Goal: Transaction & Acquisition: Book appointment/travel/reservation

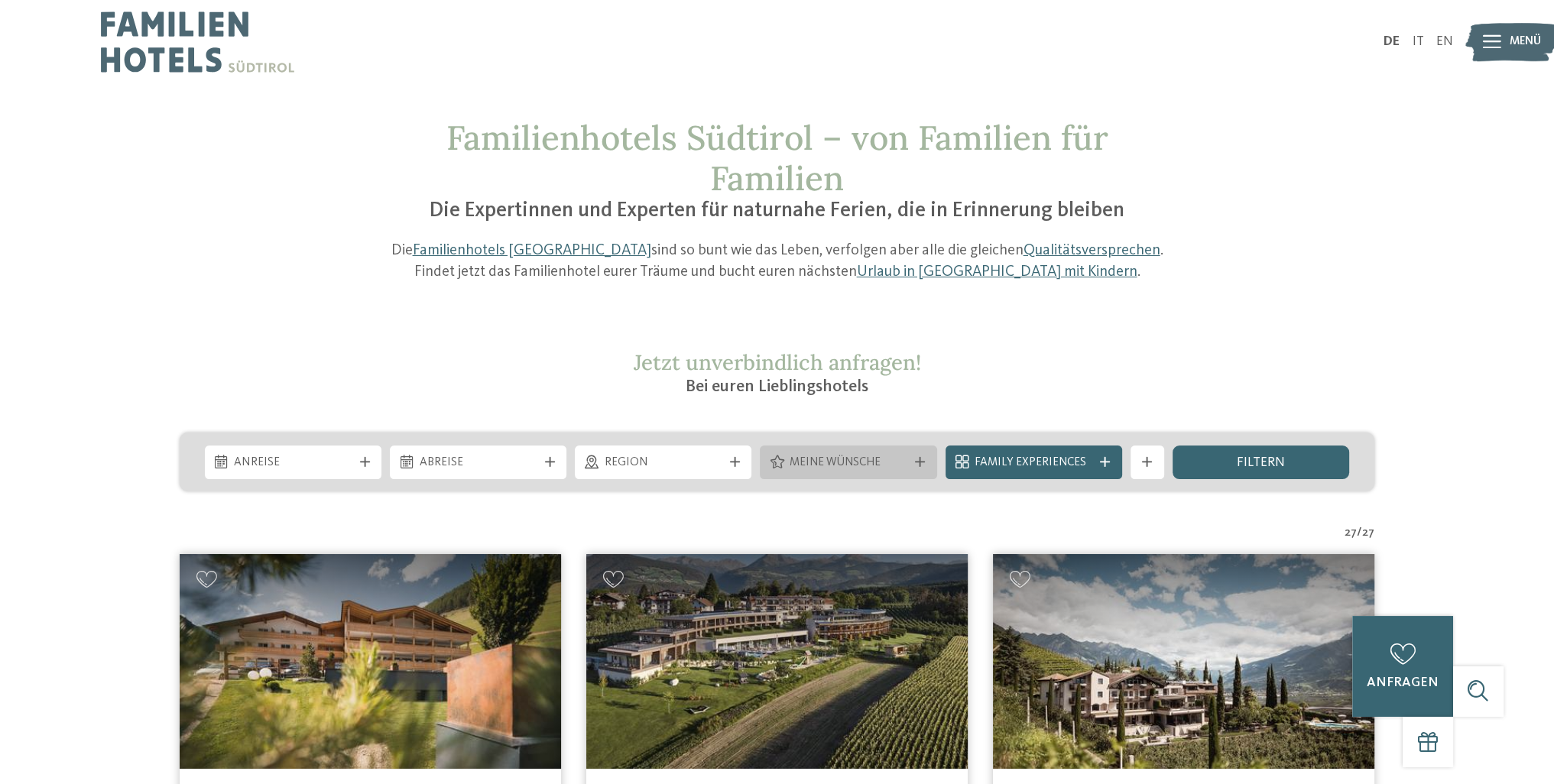
click at [782, 456] on icon at bounding box center [777, 462] width 13 height 13
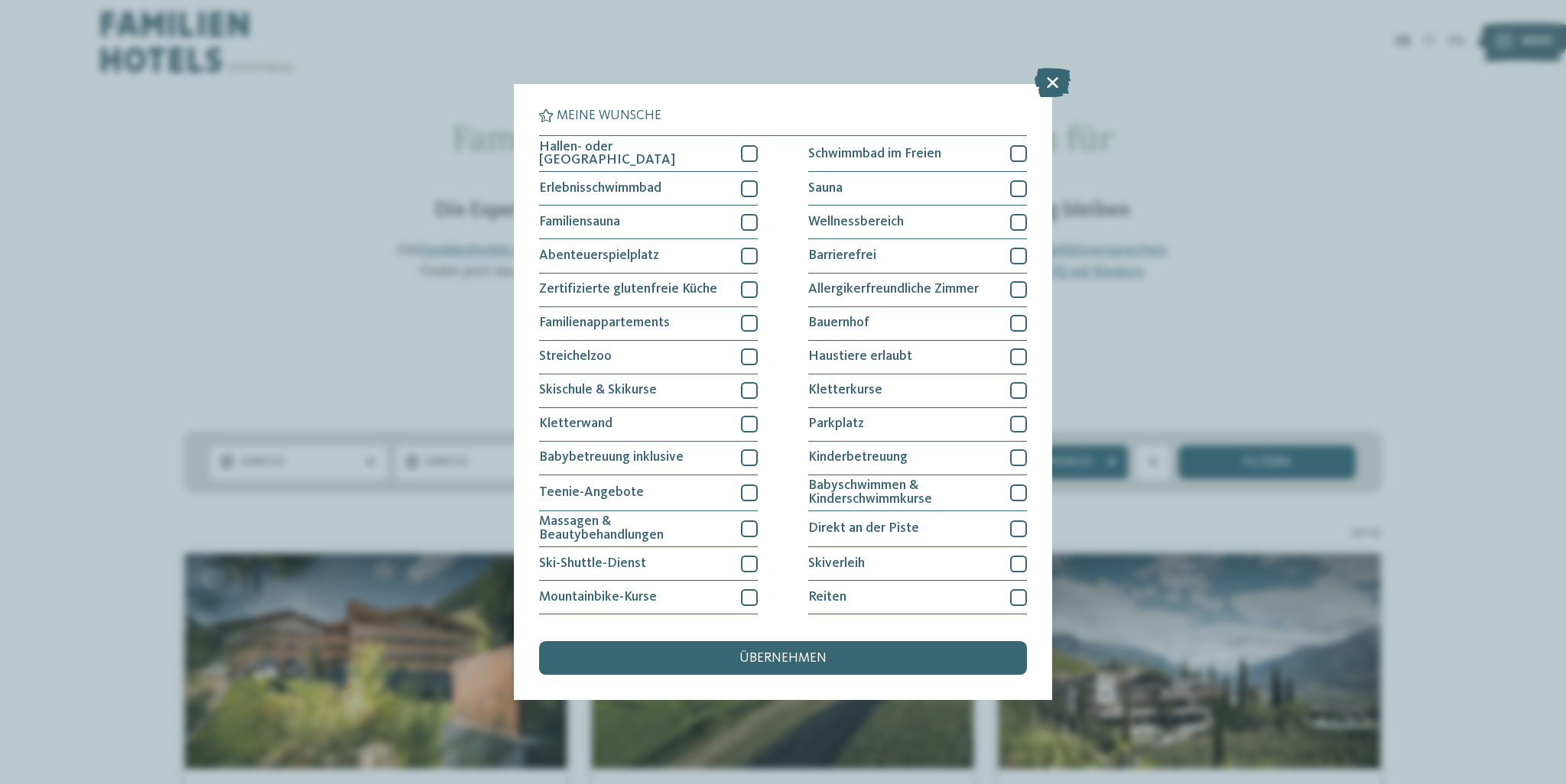
click at [1209, 288] on div "Meine Wünsche Hallen- oder Schleusenbad Schwimmbad im Freien" at bounding box center [783, 392] width 1566 height 784
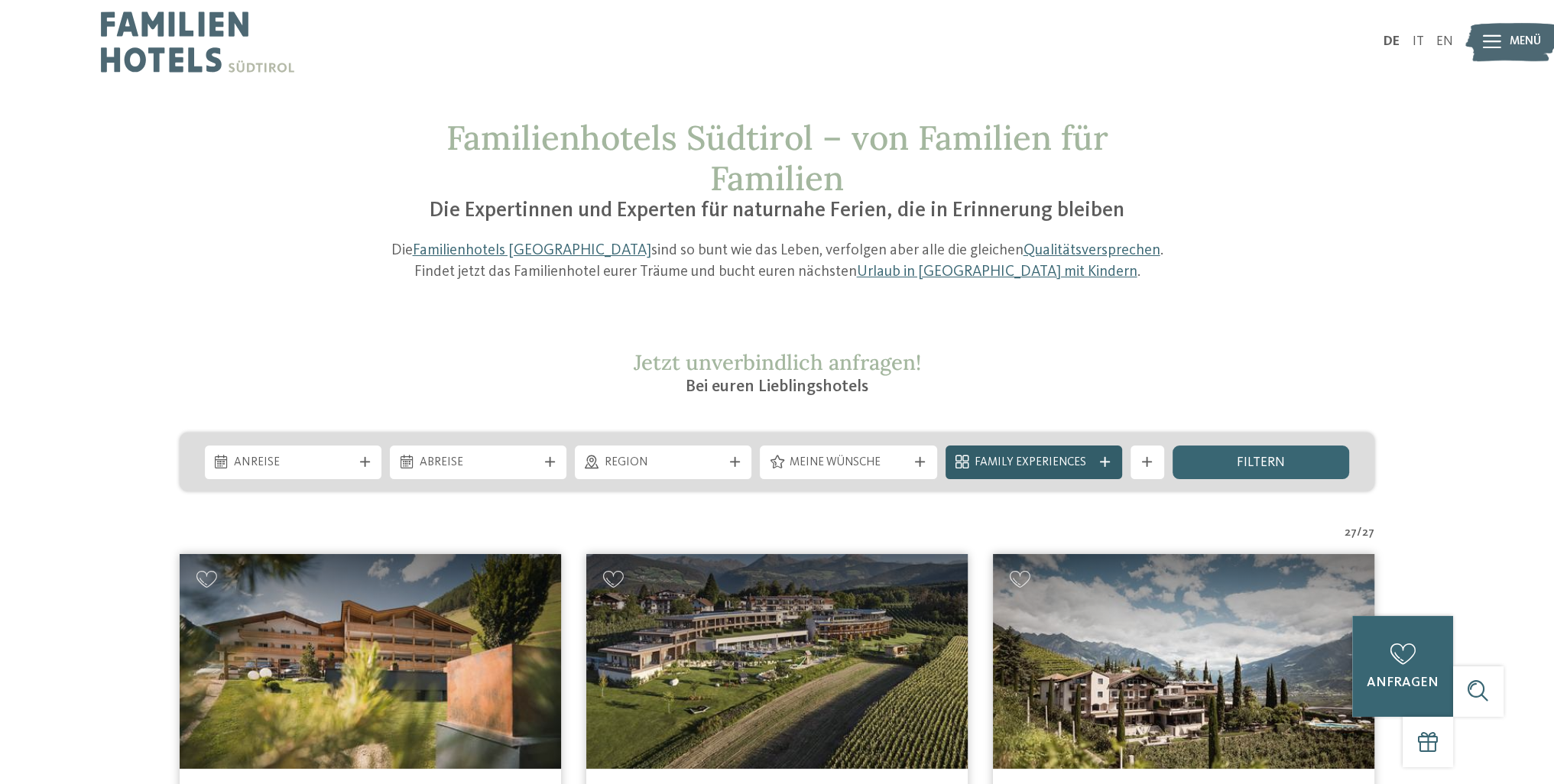
click at [1120, 451] on div "Family Experiences" at bounding box center [1033, 462] width 176 height 34
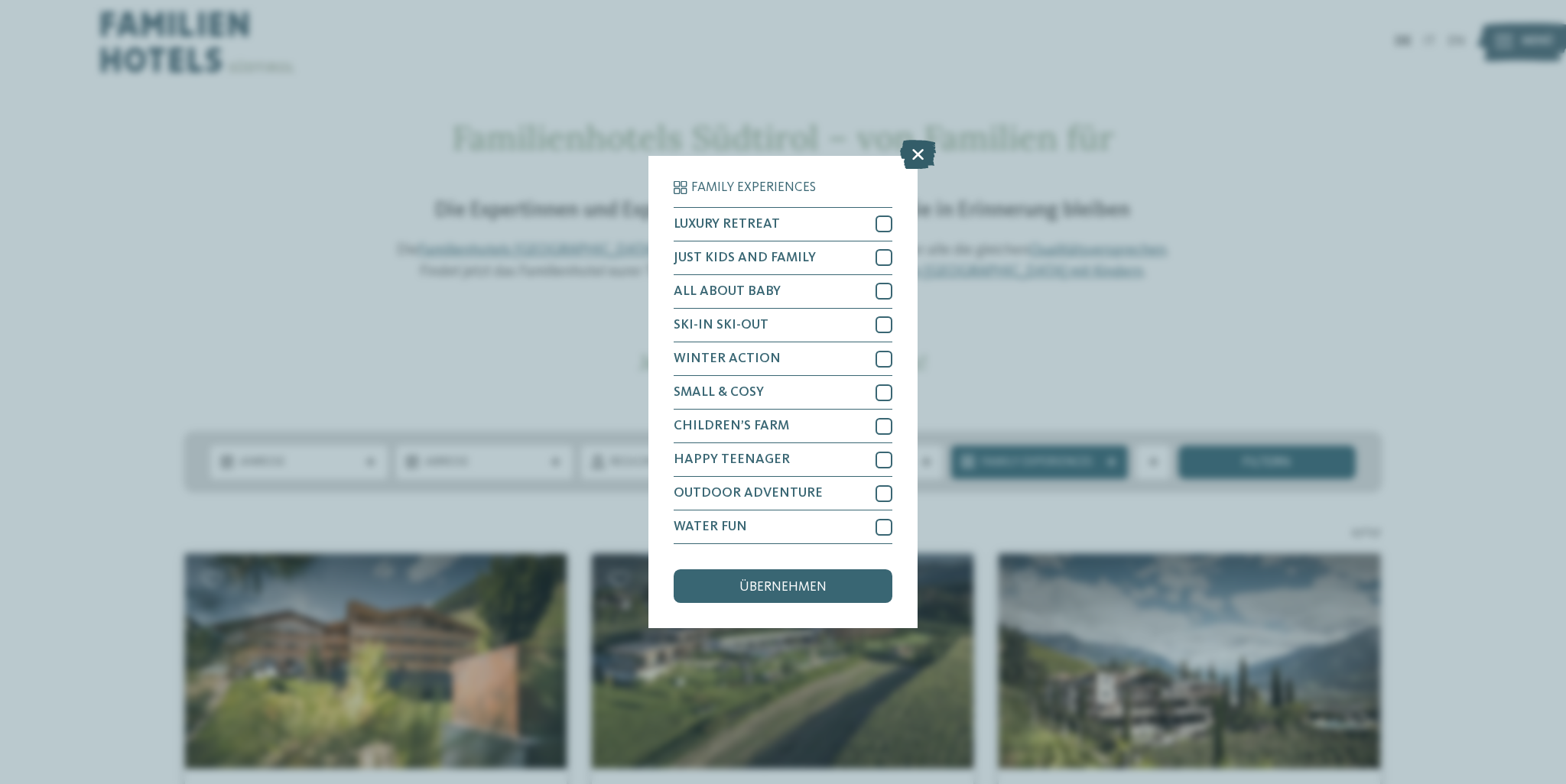
click at [923, 147] on icon at bounding box center [917, 154] width 36 height 29
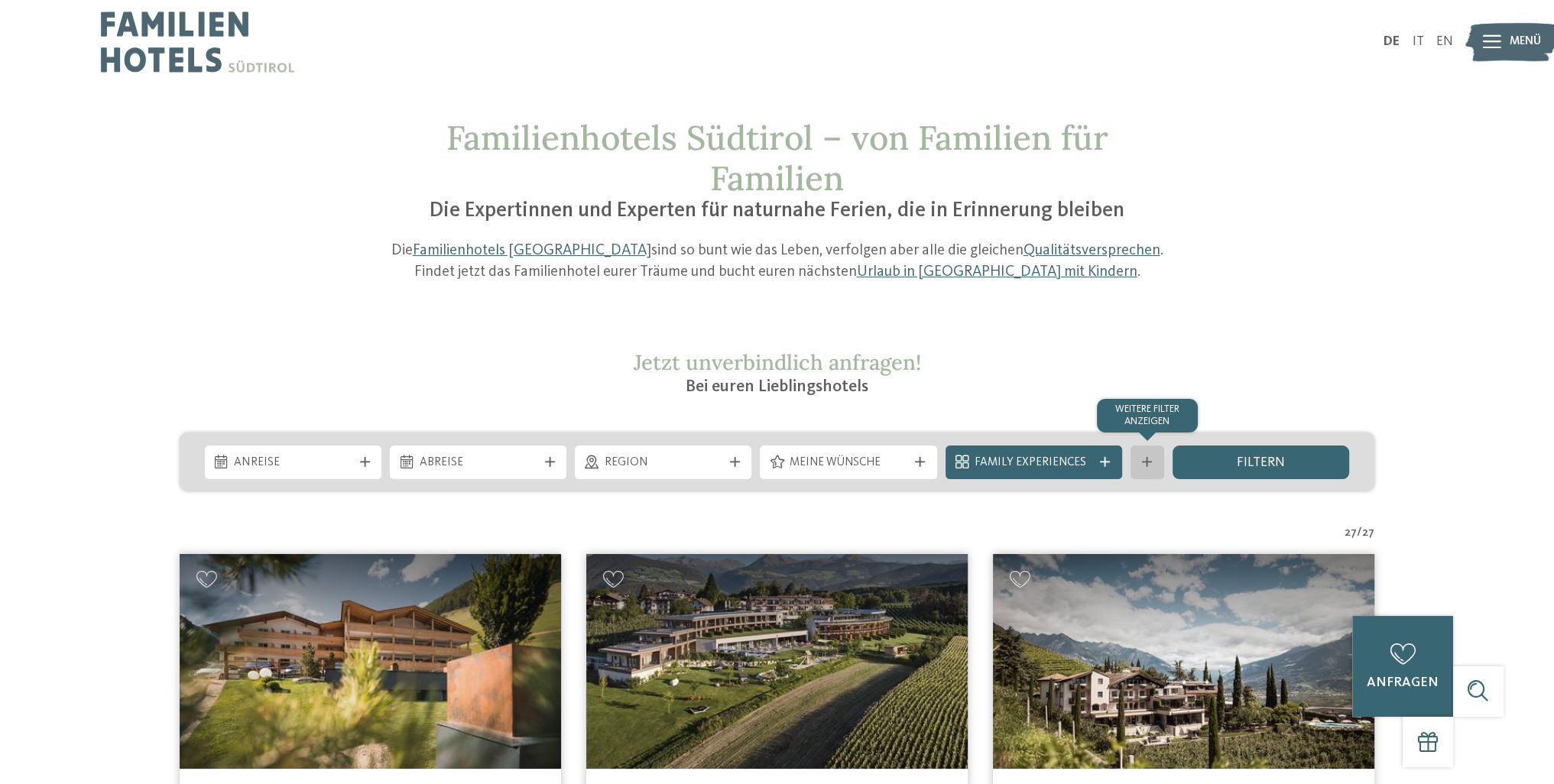
click at [1160, 454] on div "Weitere Filter anzeigen" at bounding box center [1147, 462] width 34 height 34
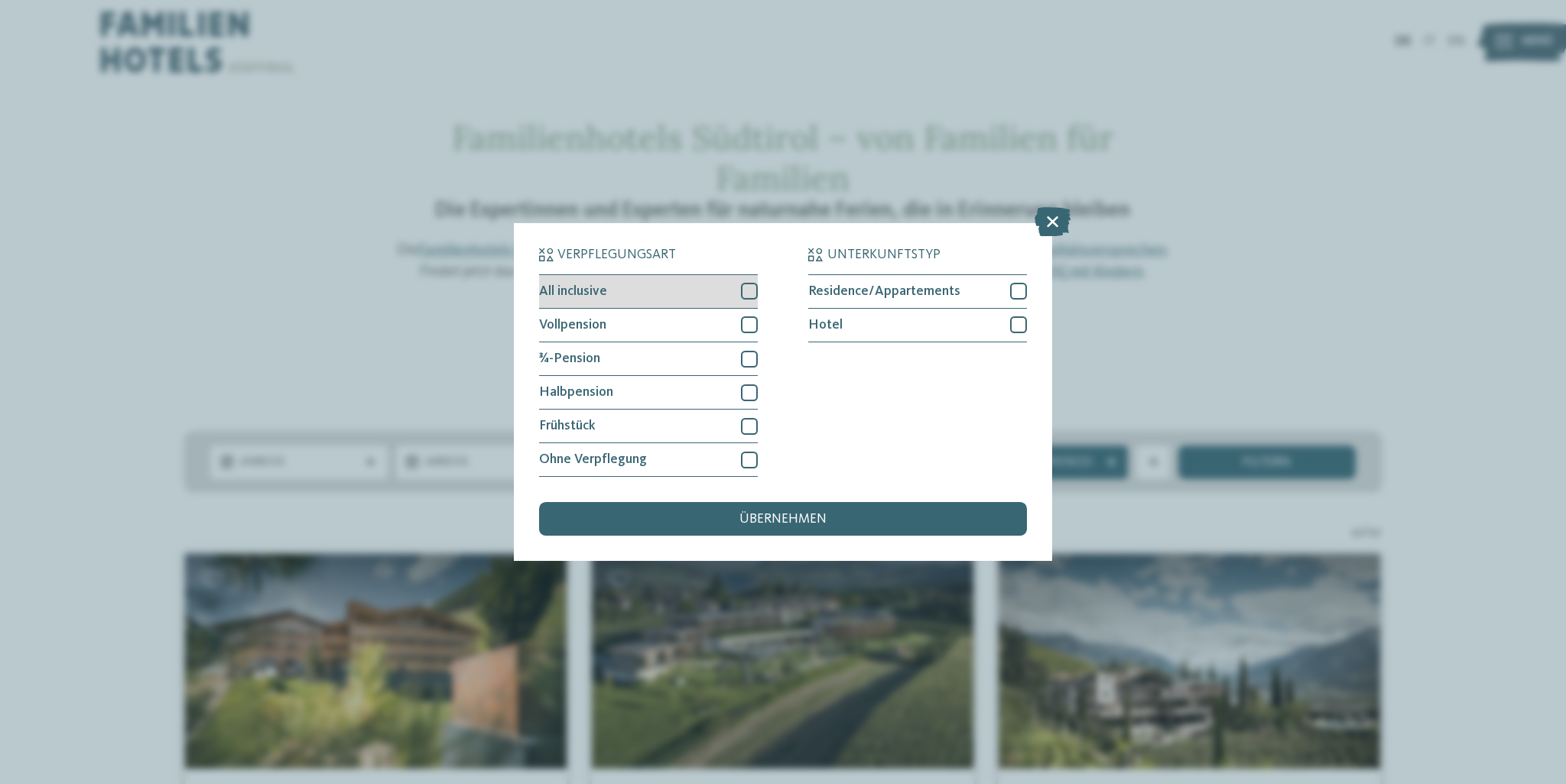
click at [679, 301] on div "All inclusive" at bounding box center [648, 291] width 218 height 34
click at [720, 364] on div "¾-Pension" at bounding box center [648, 359] width 218 height 34
click at [874, 521] on div "übernehmen" at bounding box center [783, 518] width 488 height 34
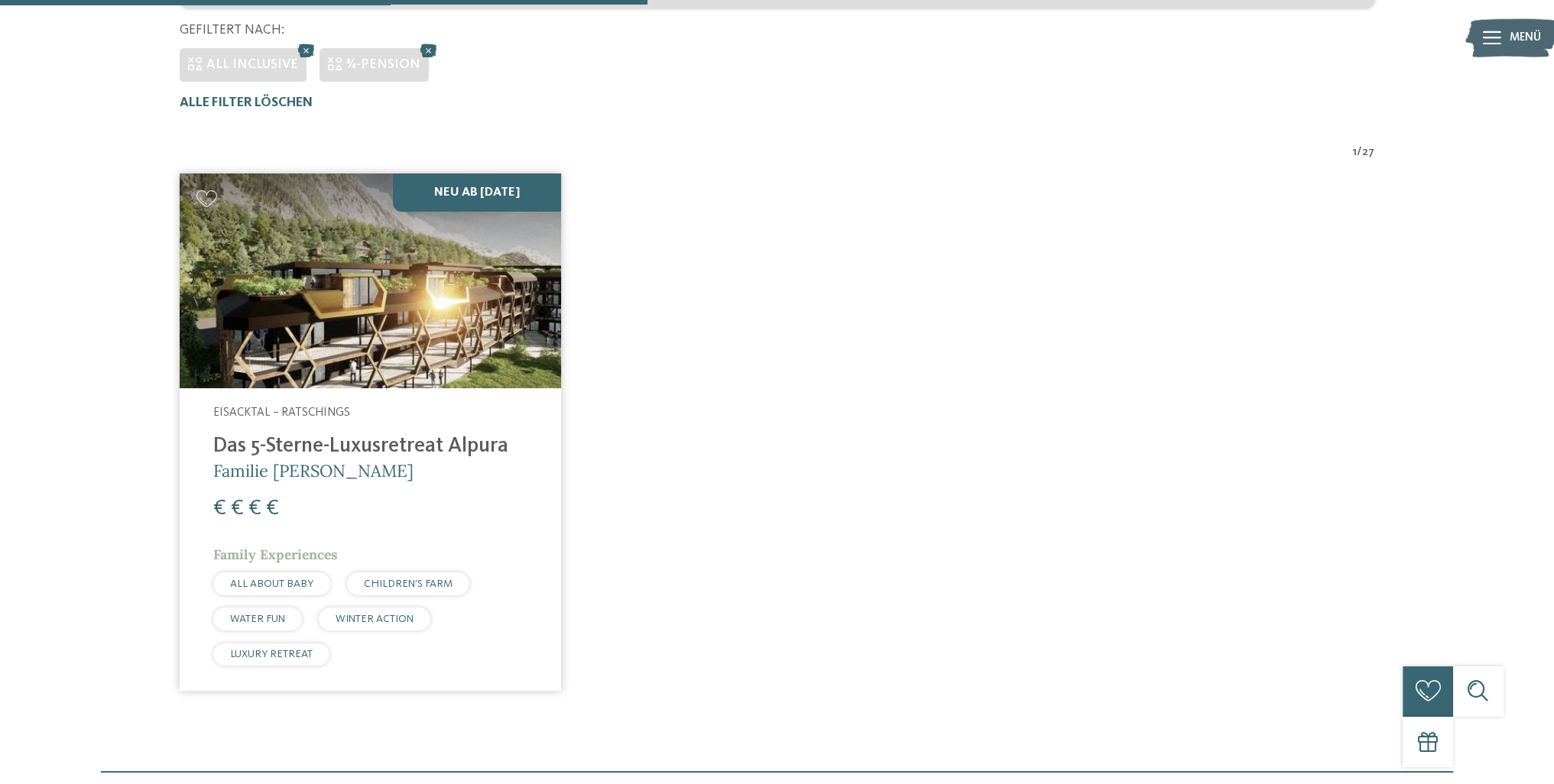
scroll to position [330, 0]
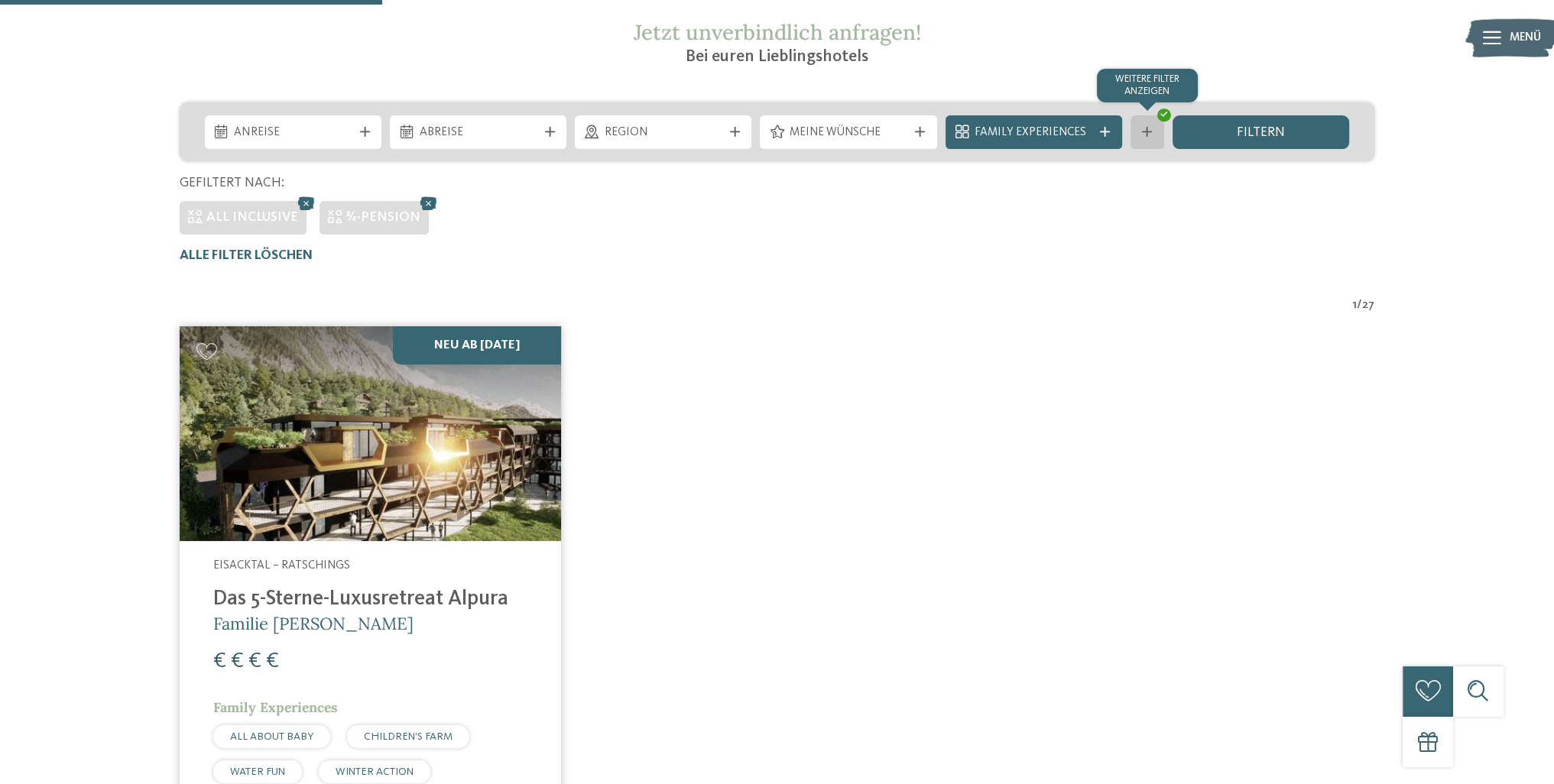
click at [1143, 120] on div "Weitere Filter anzeigen" at bounding box center [1147, 132] width 34 height 34
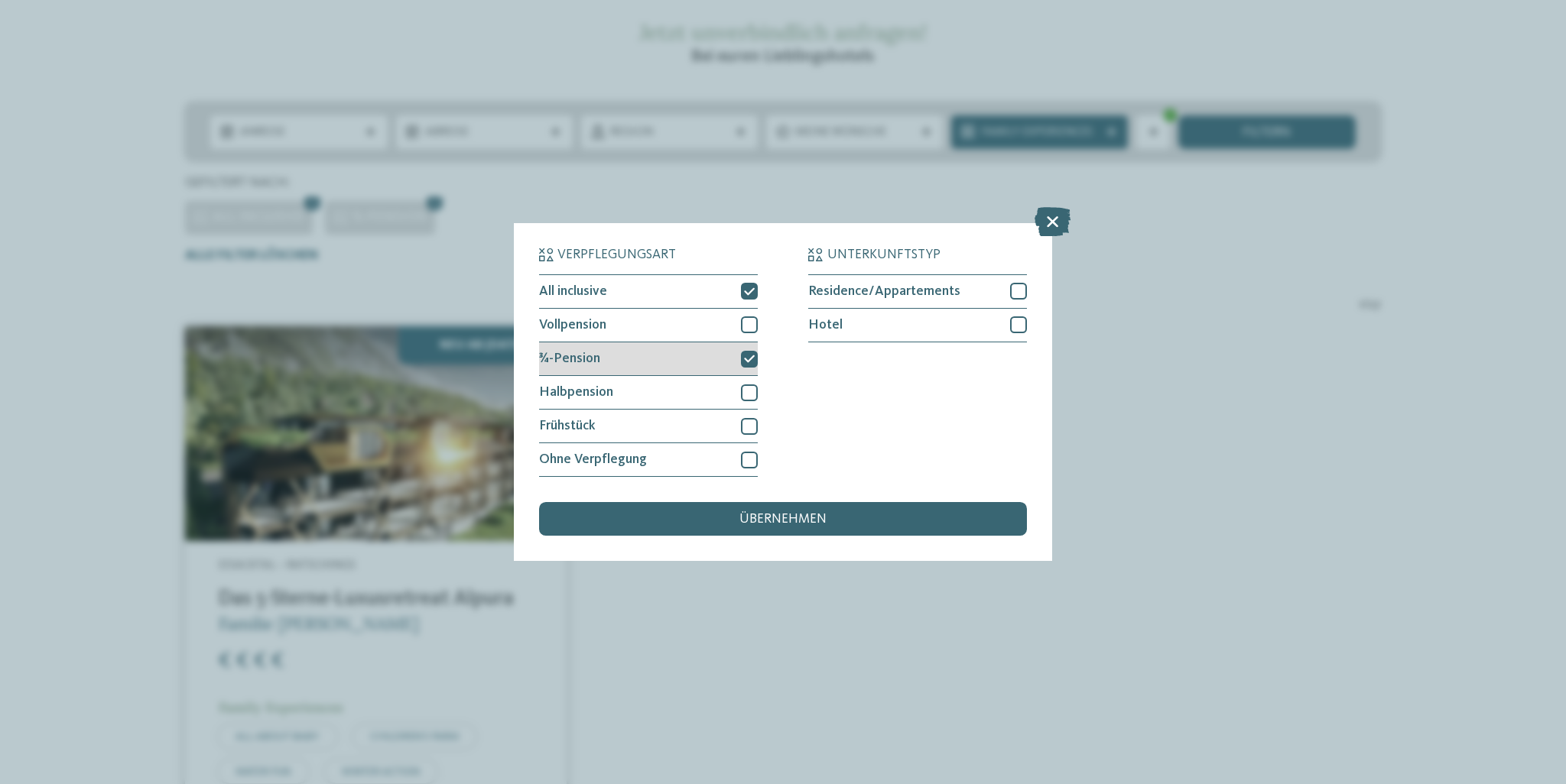
click at [650, 363] on div "¾-Pension" at bounding box center [648, 359] width 218 height 34
click at [759, 513] on span "übernehmen" at bounding box center [783, 519] width 88 height 13
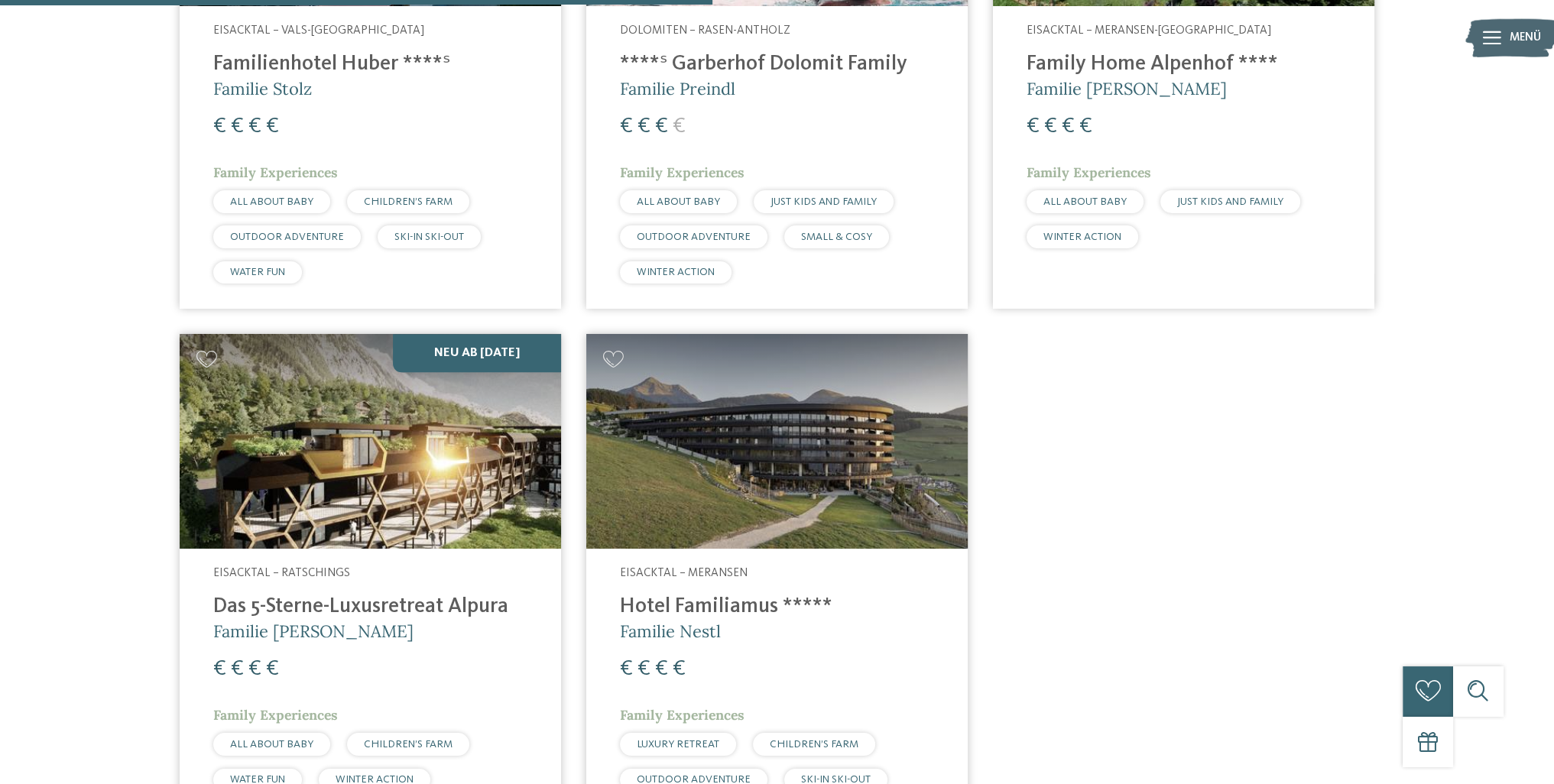
scroll to position [407, 0]
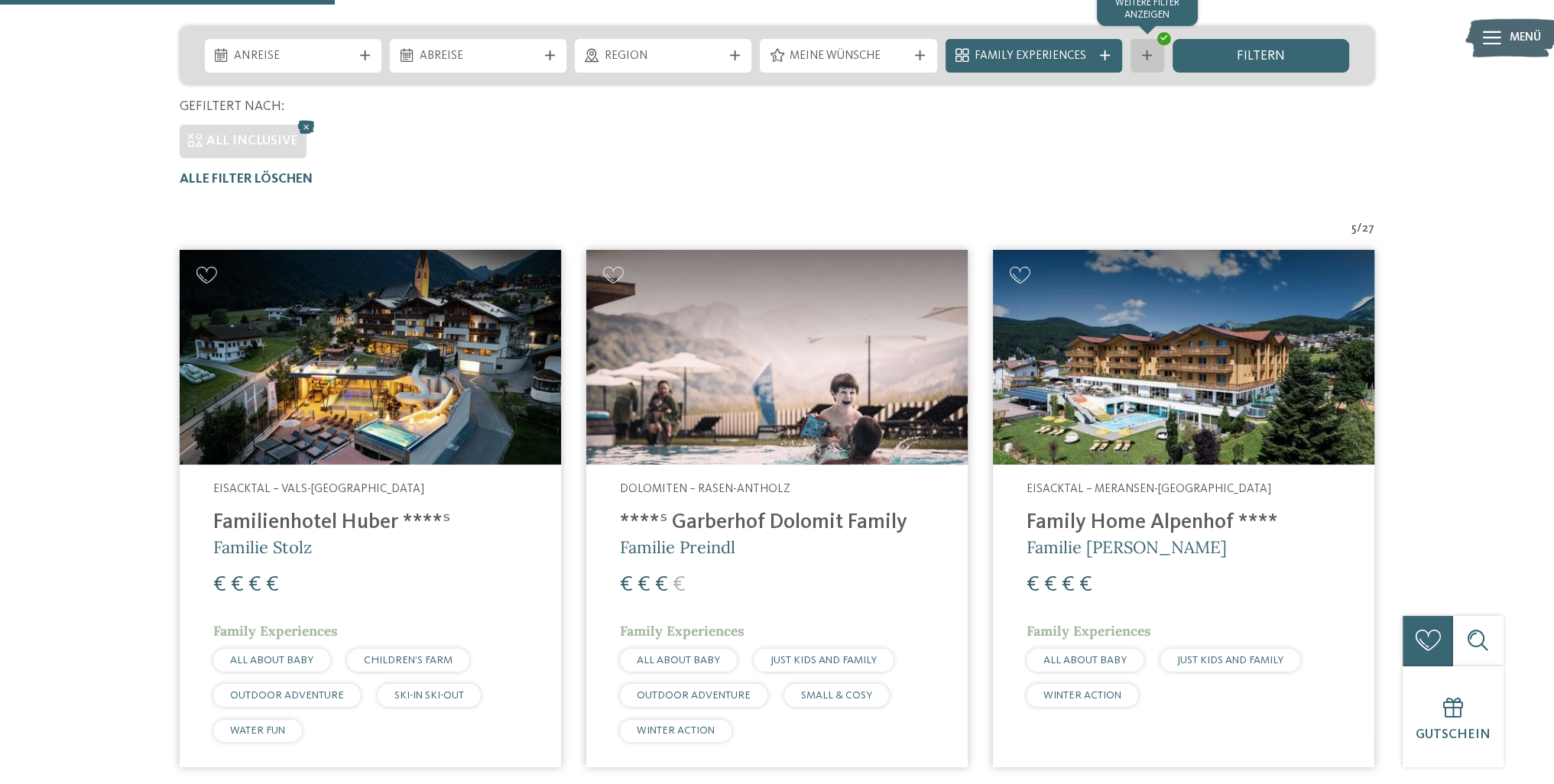
click at [1152, 59] on icon at bounding box center [1147, 55] width 10 height 10
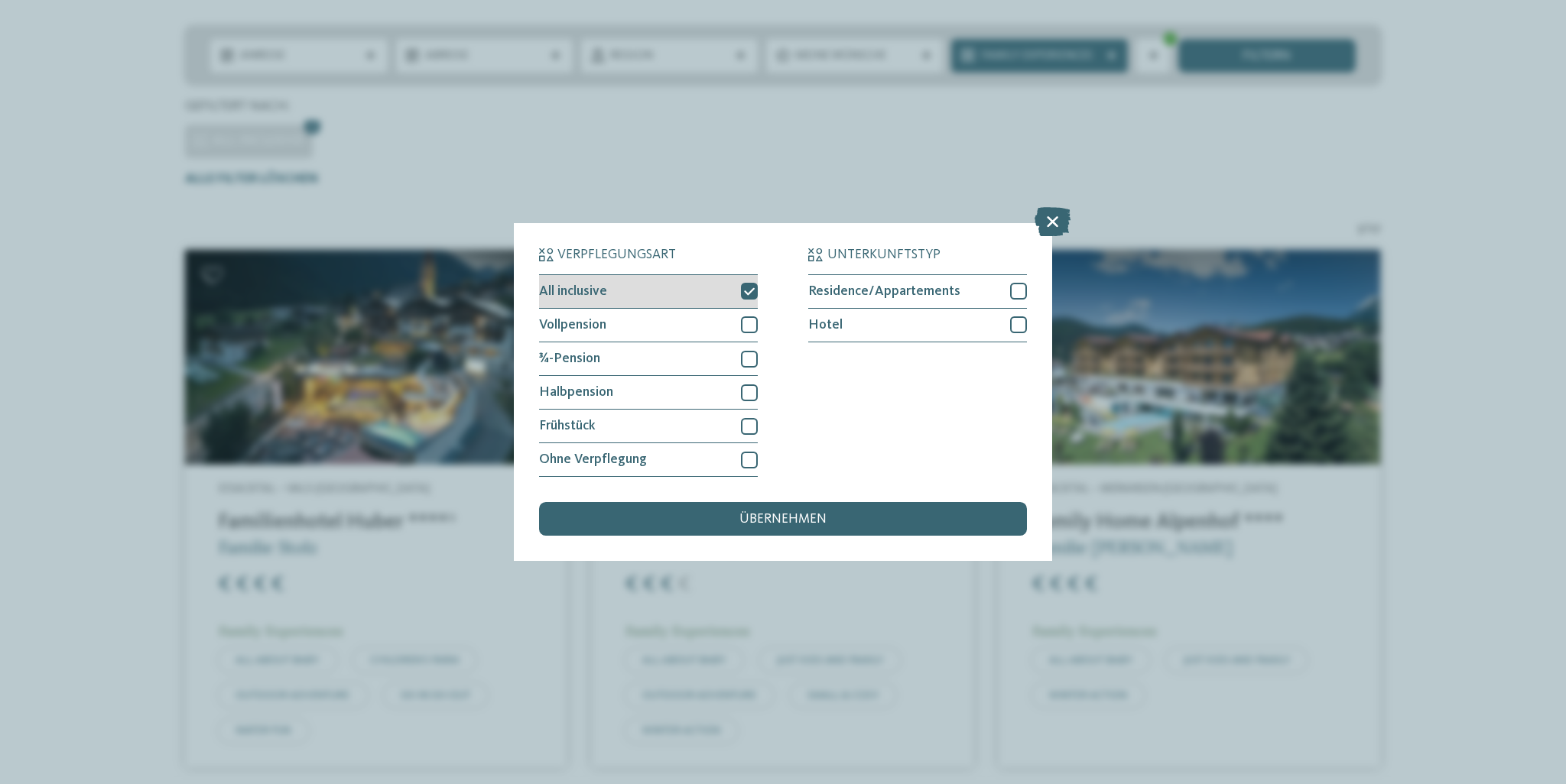
click at [676, 288] on div "All inclusive" at bounding box center [648, 291] width 218 height 34
click at [619, 359] on div "¾-Pension" at bounding box center [648, 359] width 218 height 34
click at [588, 402] on div "Halbpension" at bounding box center [648, 392] width 218 height 34
click at [624, 364] on div "¾-Pension" at bounding box center [648, 359] width 218 height 34
click at [656, 526] on div "übernehmen" at bounding box center [783, 518] width 488 height 34
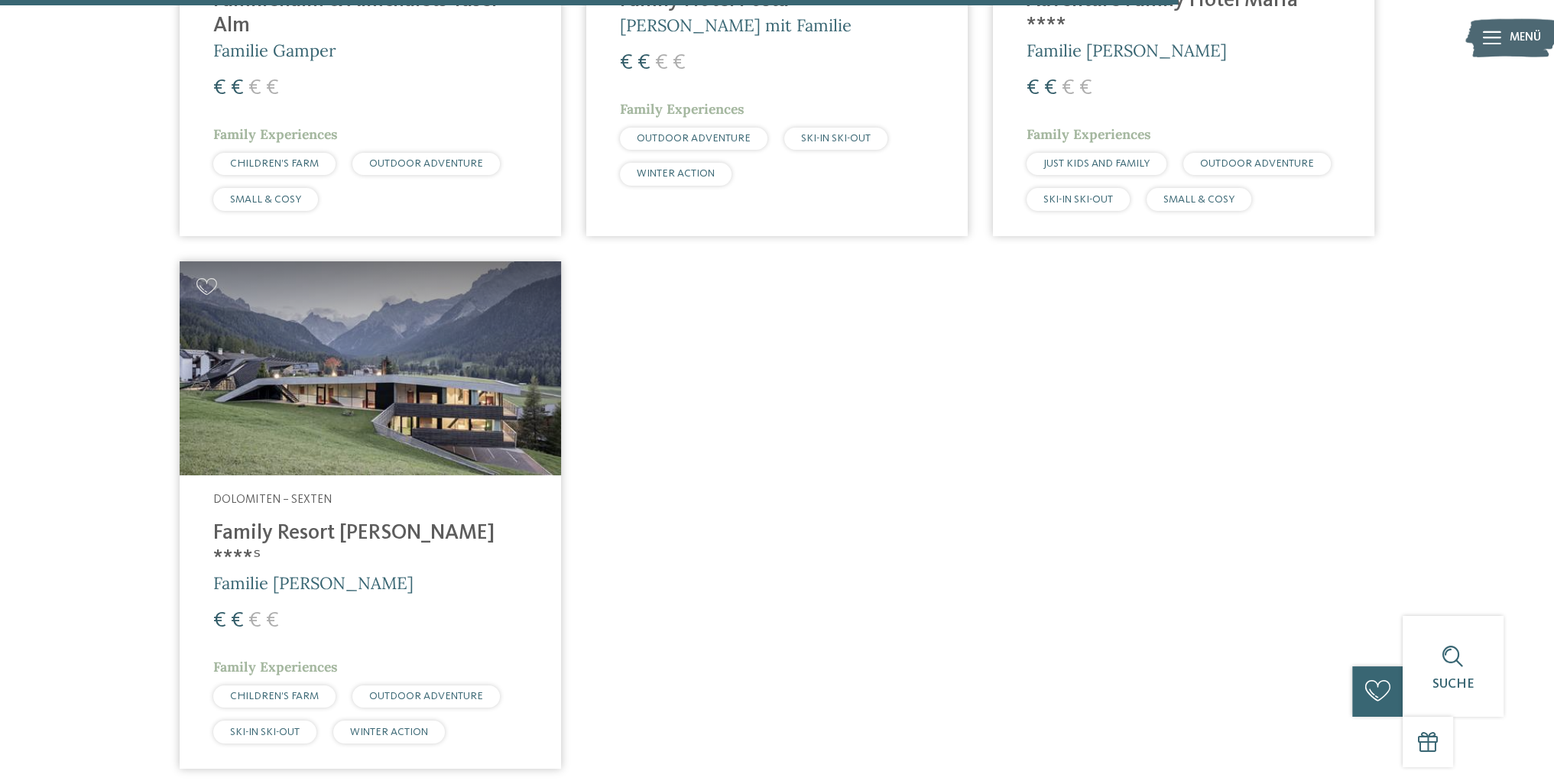
scroll to position [2622, 0]
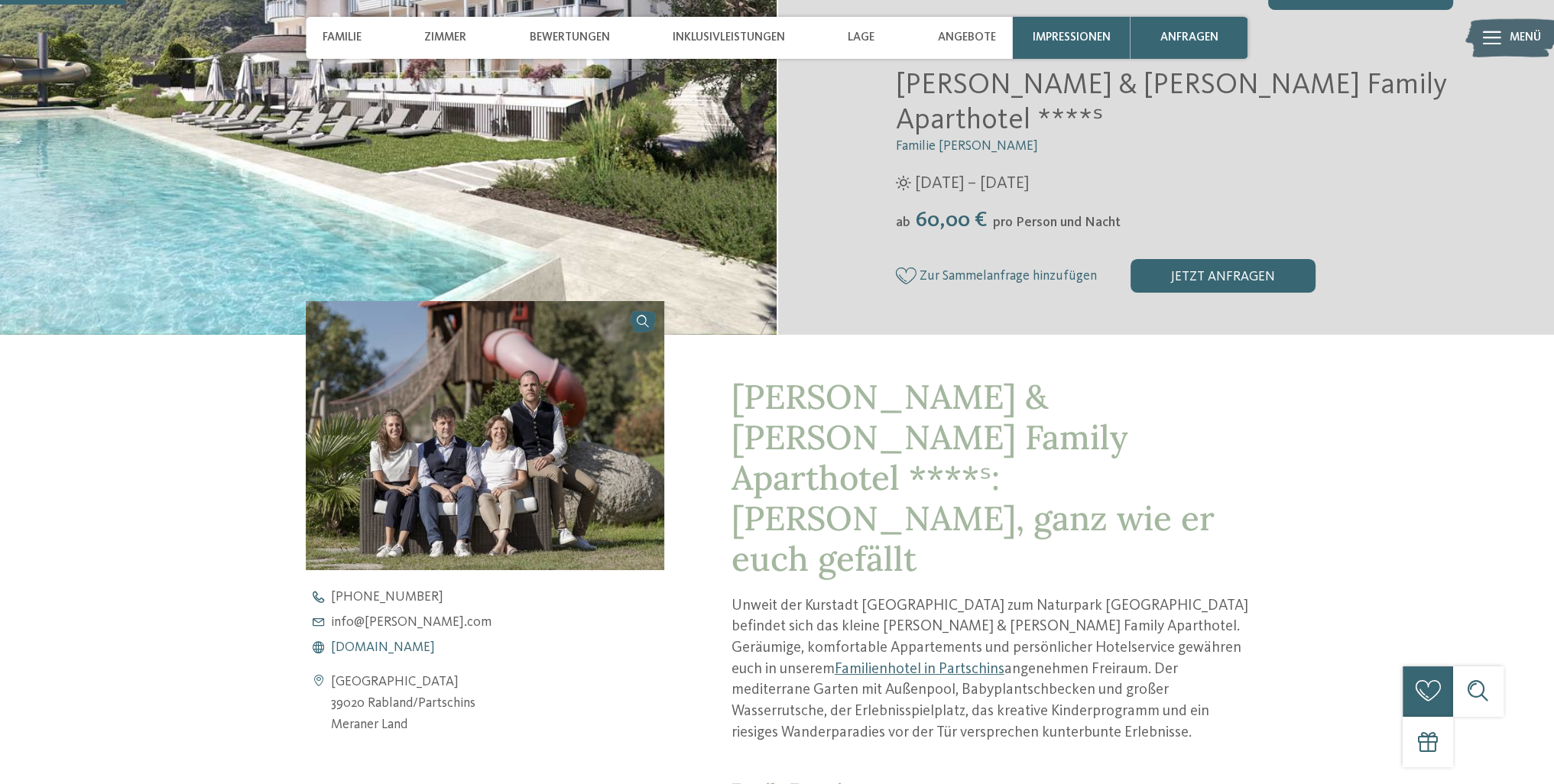
click at [414, 641] on span "www.heidi-edith.com" at bounding box center [383, 647] width 104 height 13
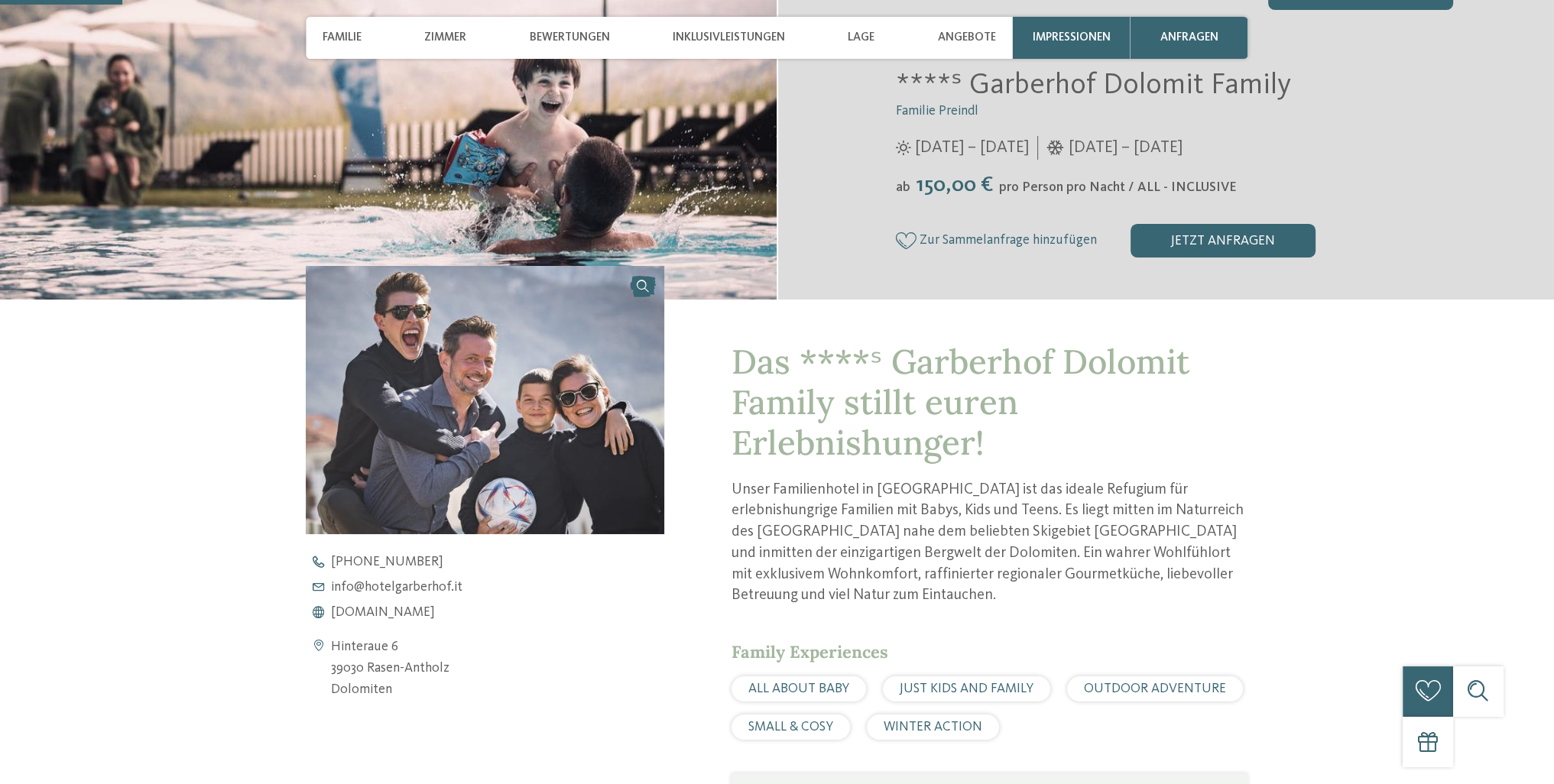
scroll to position [535, 0]
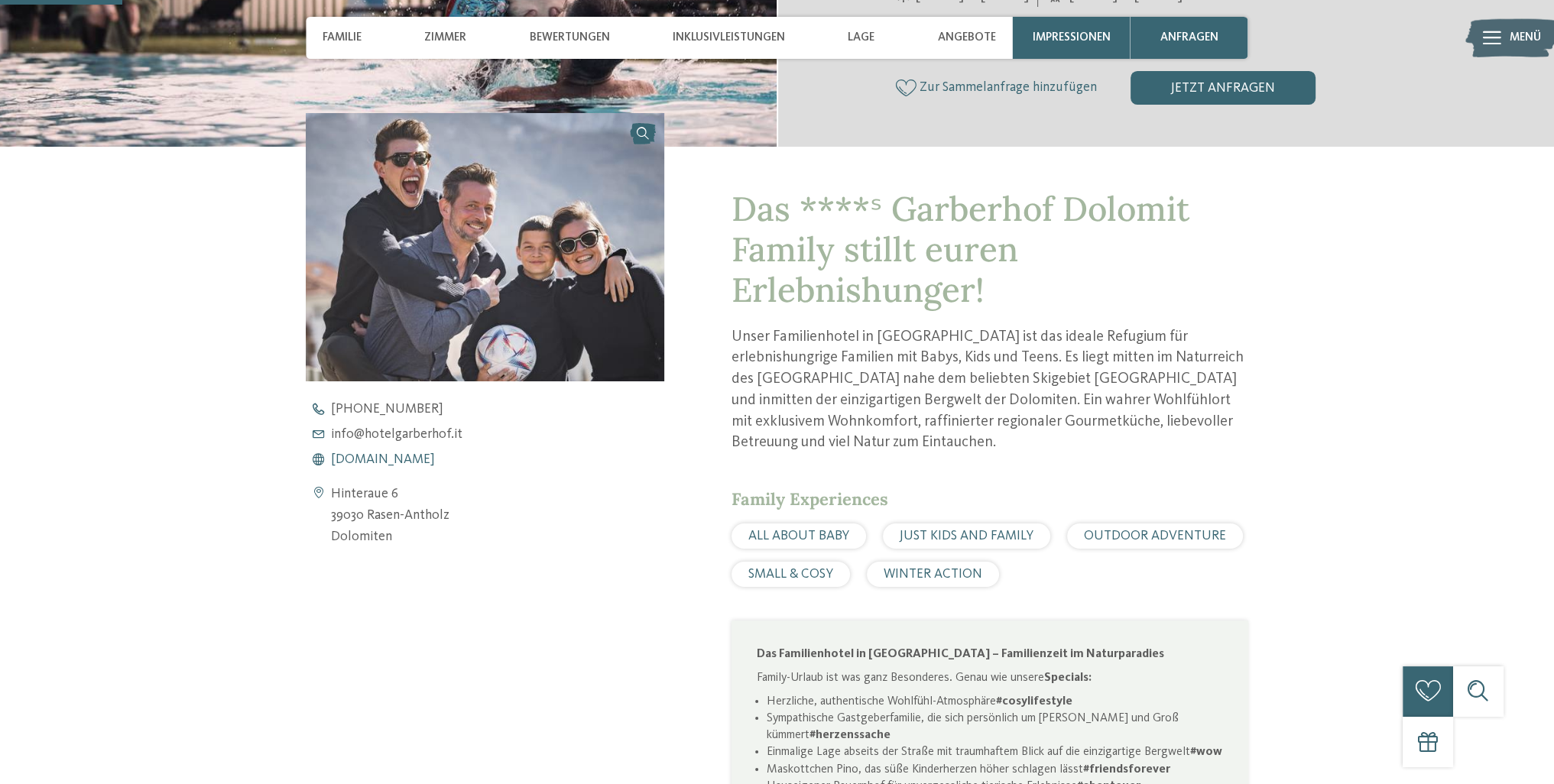
click at [408, 463] on span "www.hotelgarberhof.it" at bounding box center [383, 460] width 104 height 13
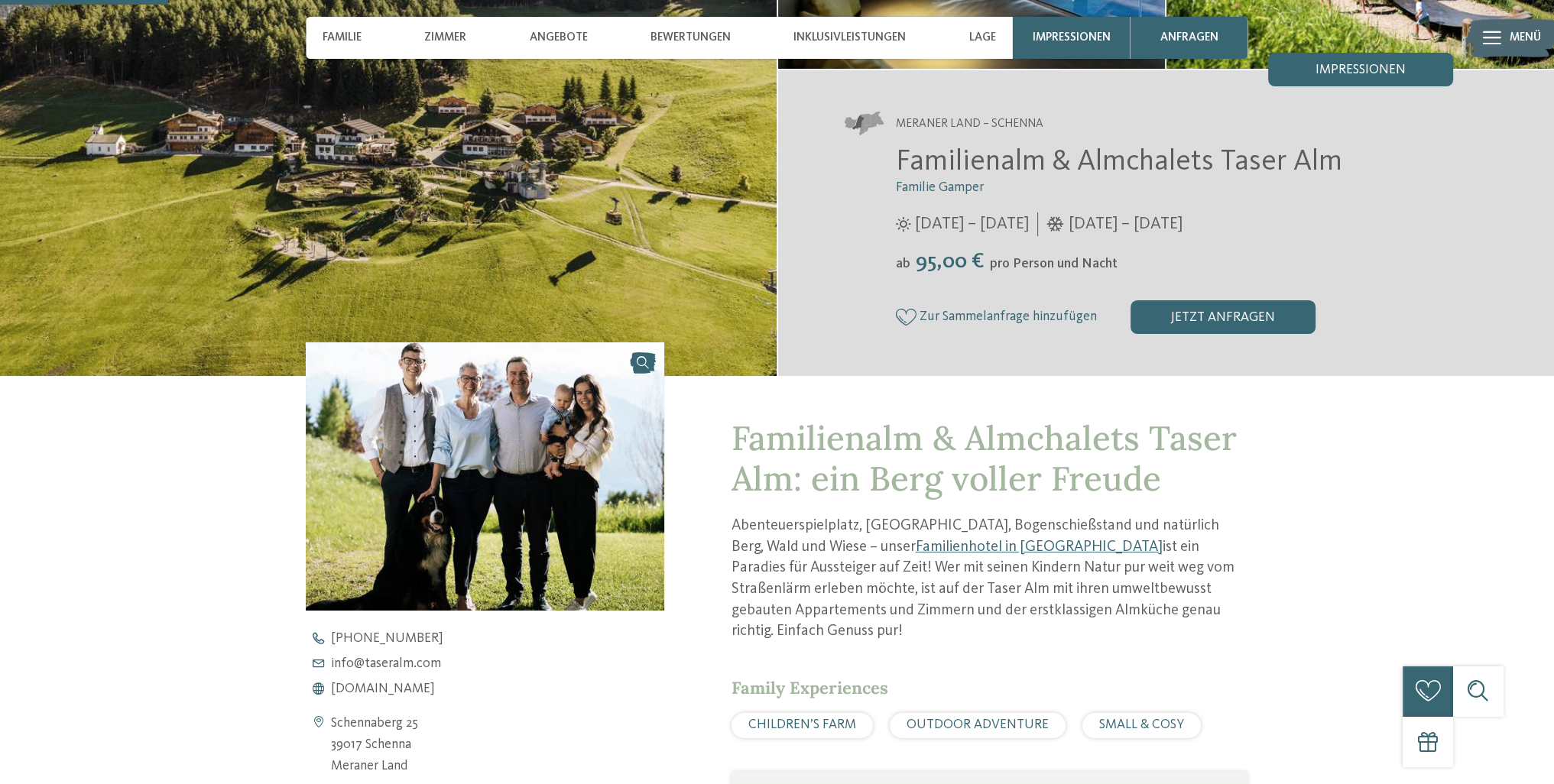
scroll to position [688, 0]
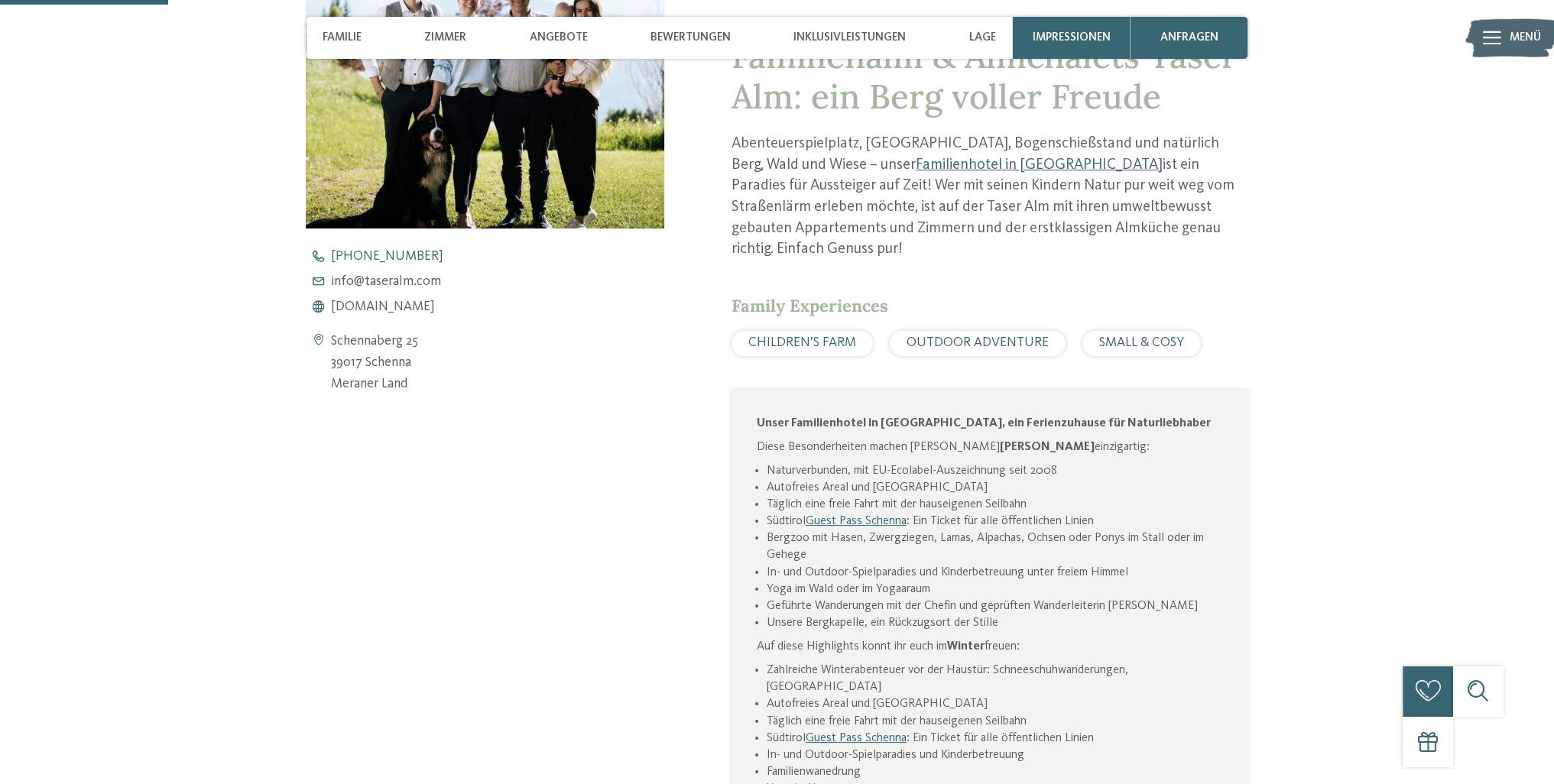
drag, startPoint x: 416, startPoint y: 303, endPoint x: 456, endPoint y: 254, distance: 63.3
click at [416, 303] on span "www.taseralm.com" at bounding box center [383, 307] width 104 height 13
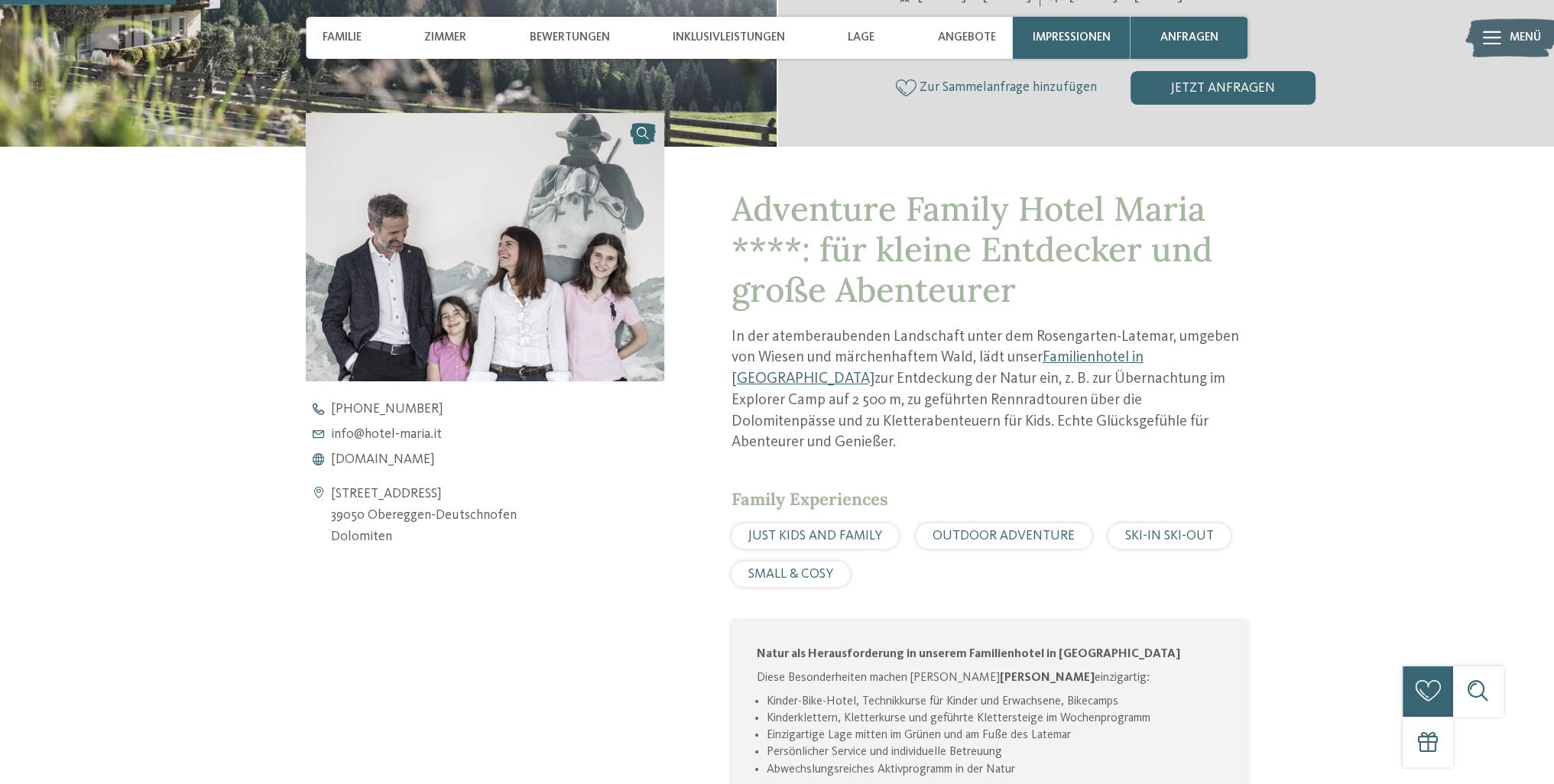
scroll to position [611, 0]
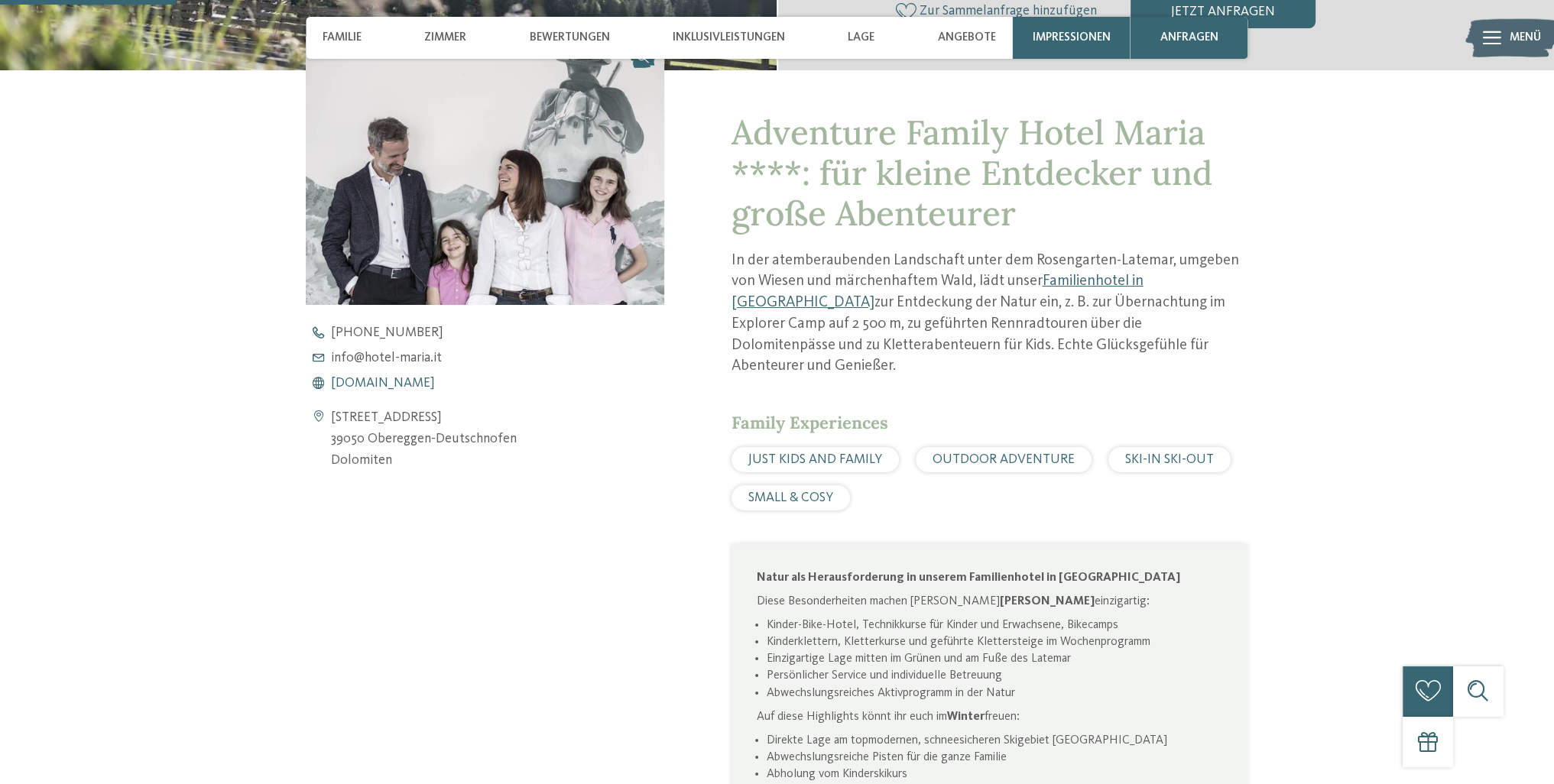
click at [413, 377] on span "www.hotel-maria.it" at bounding box center [383, 384] width 104 height 13
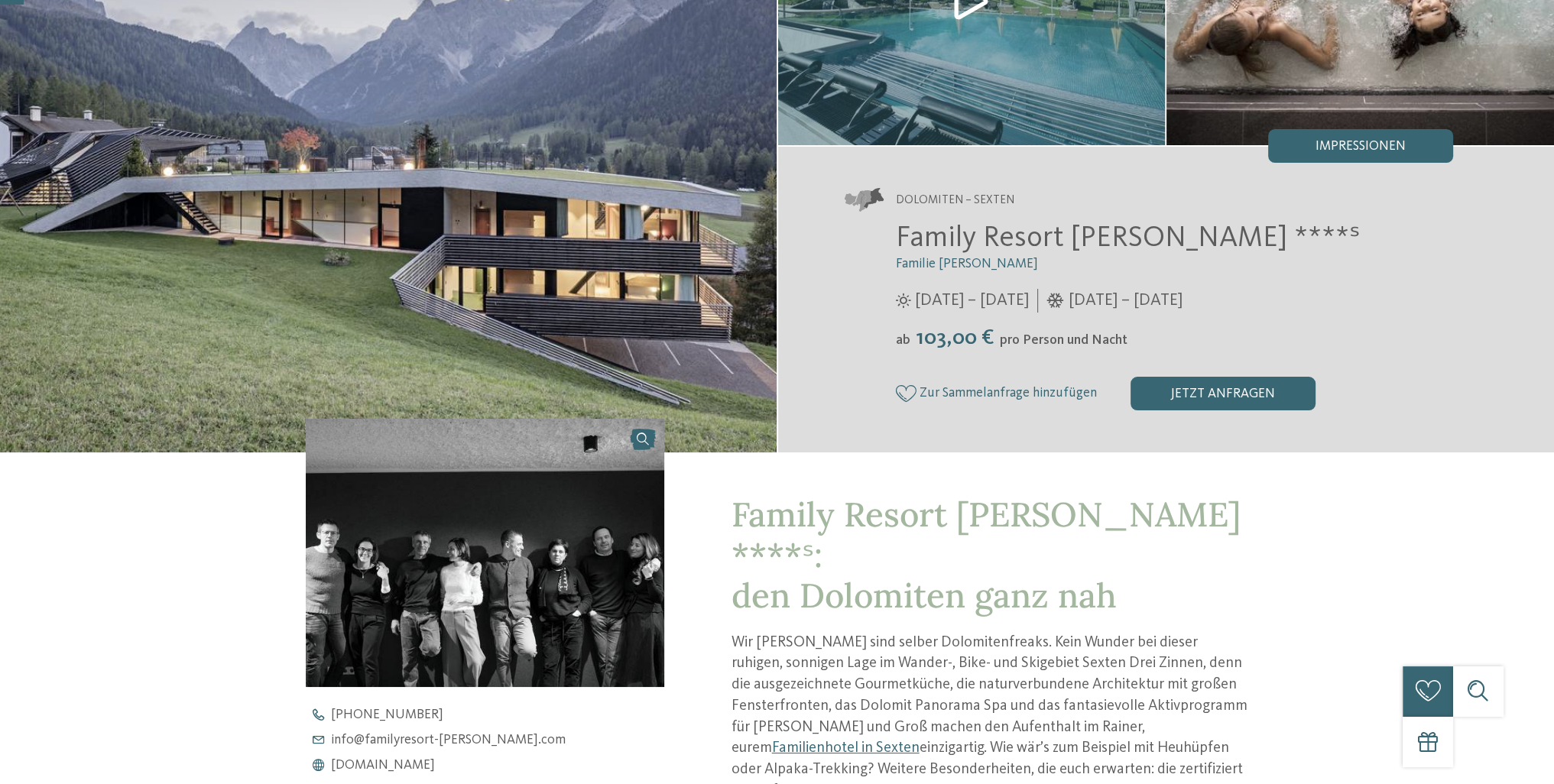
scroll to position [611, 0]
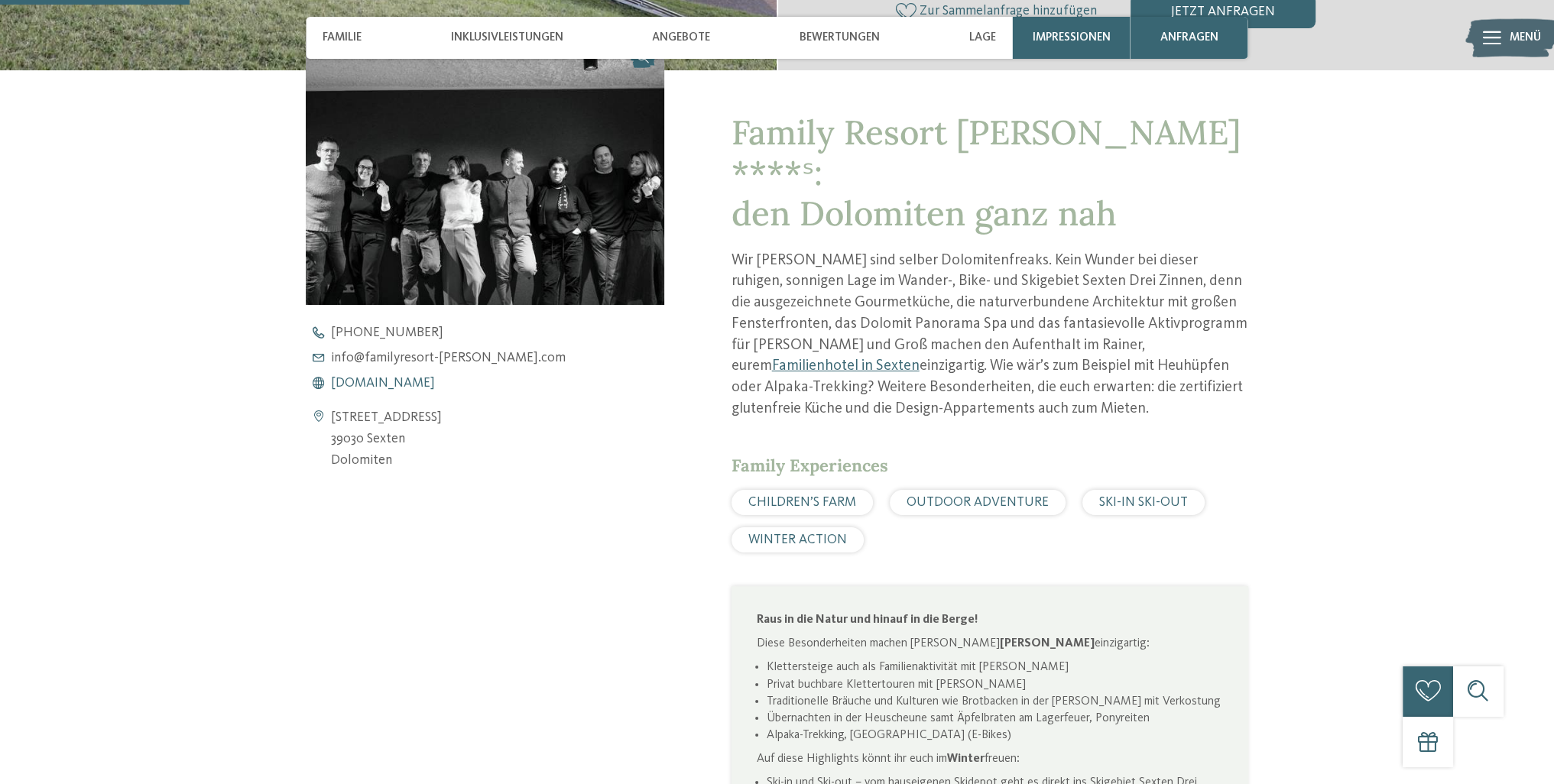
click at [428, 385] on span "[DOMAIN_NAME]" at bounding box center [383, 384] width 104 height 13
